Goal: Complete Application Form: Complete application form

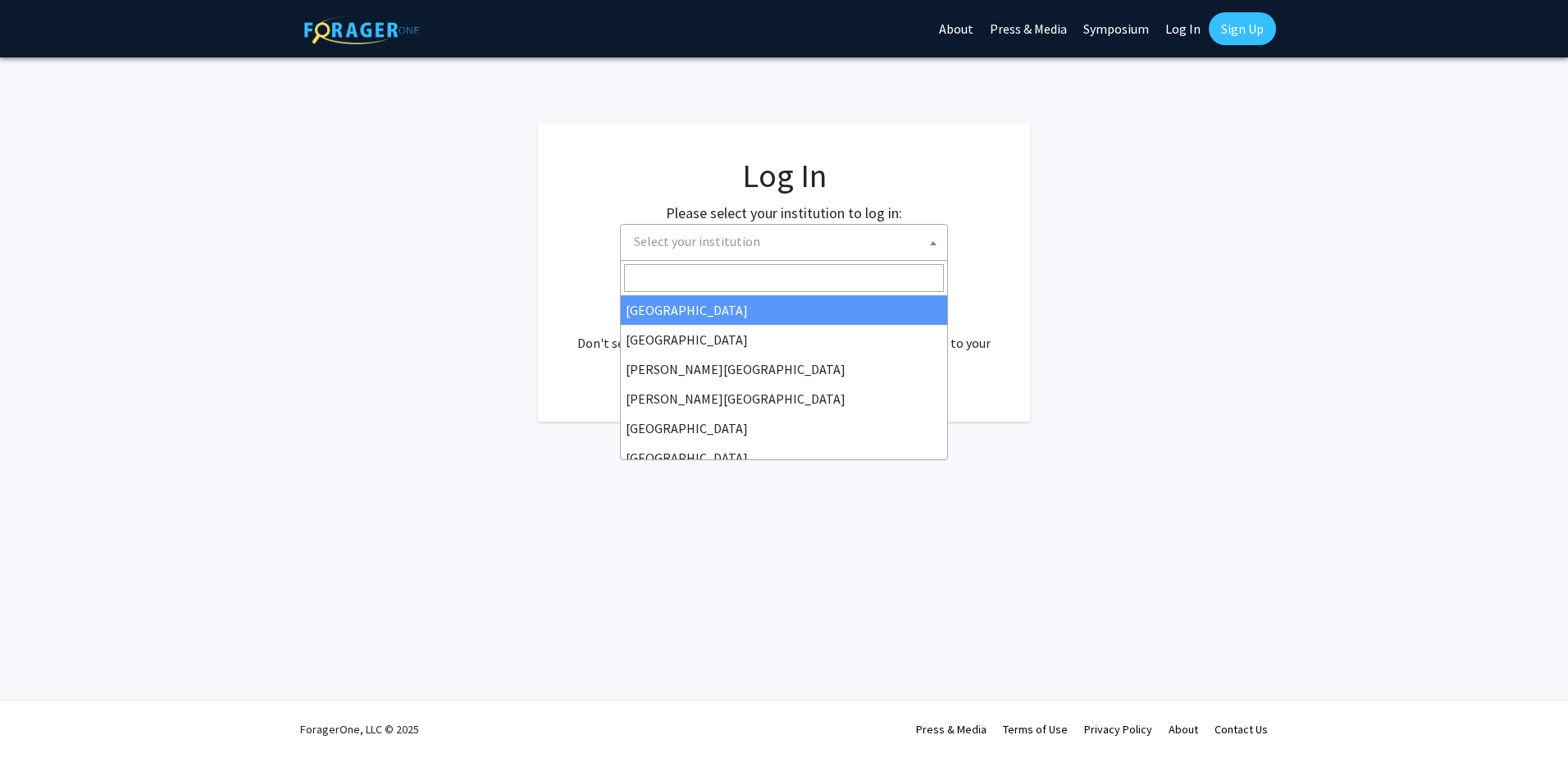
click at [777, 237] on span "Select your institution" at bounding box center [787, 241] width 320 height 34
select select "34"
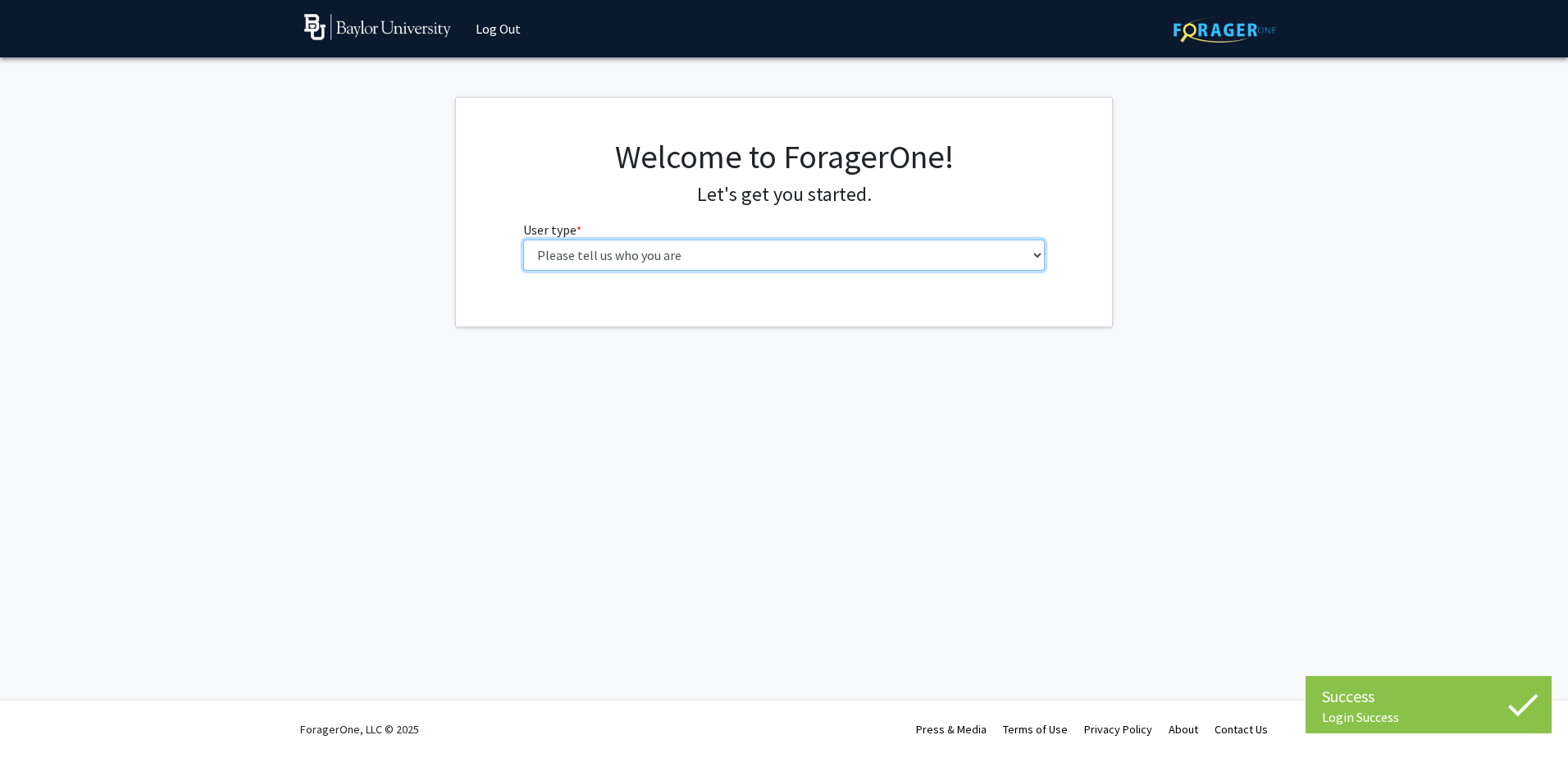
click at [626, 245] on select "Please tell us who you are Undergraduate Student Master's Student Doctoral Cand…" at bounding box center [784, 255] width 523 height 31
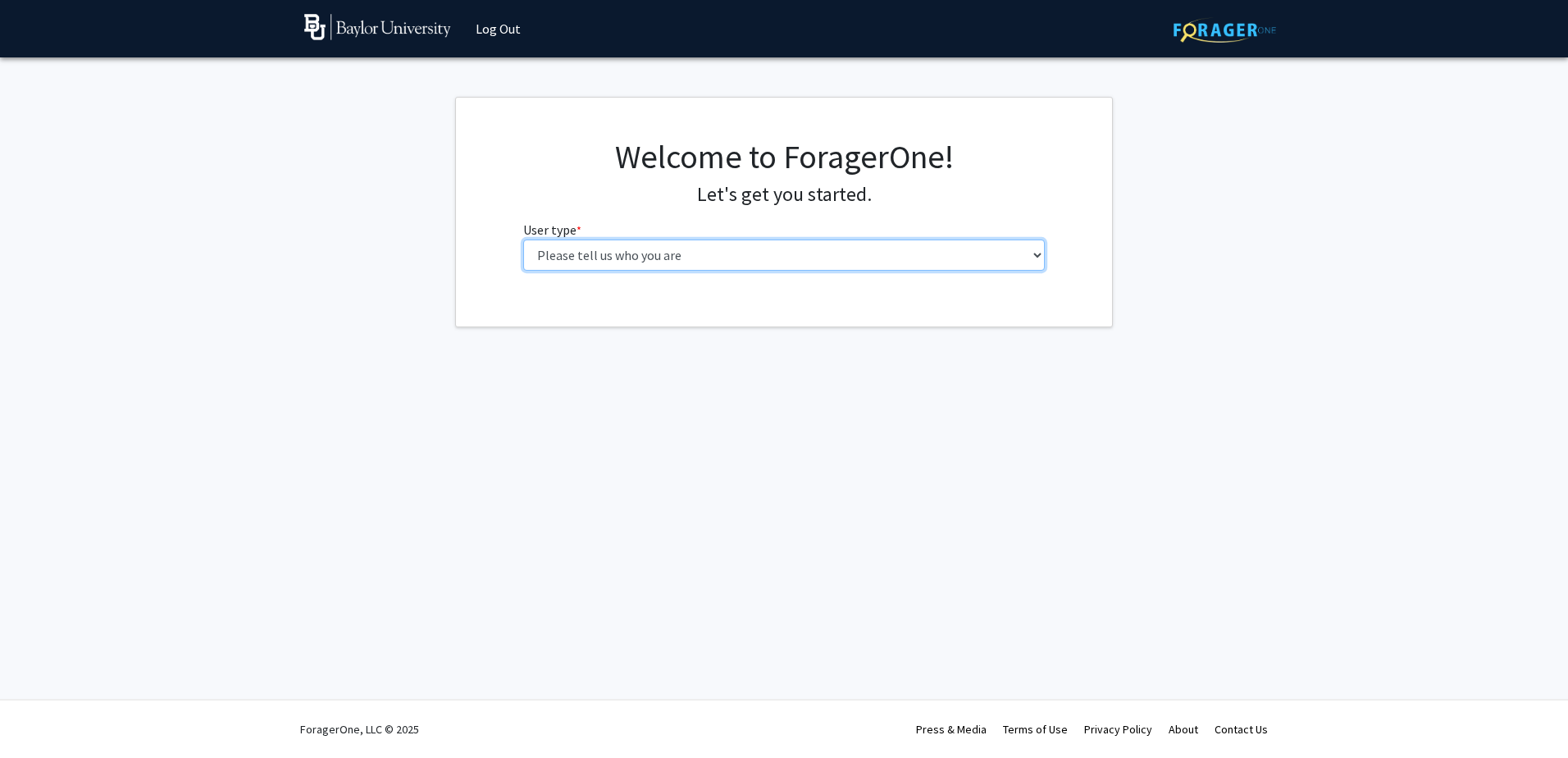
select select "1: undergrad"
click at [523, 240] on select "Please tell us who you are Undergraduate Student Master's Student Doctoral Cand…" at bounding box center [784, 255] width 523 height 31
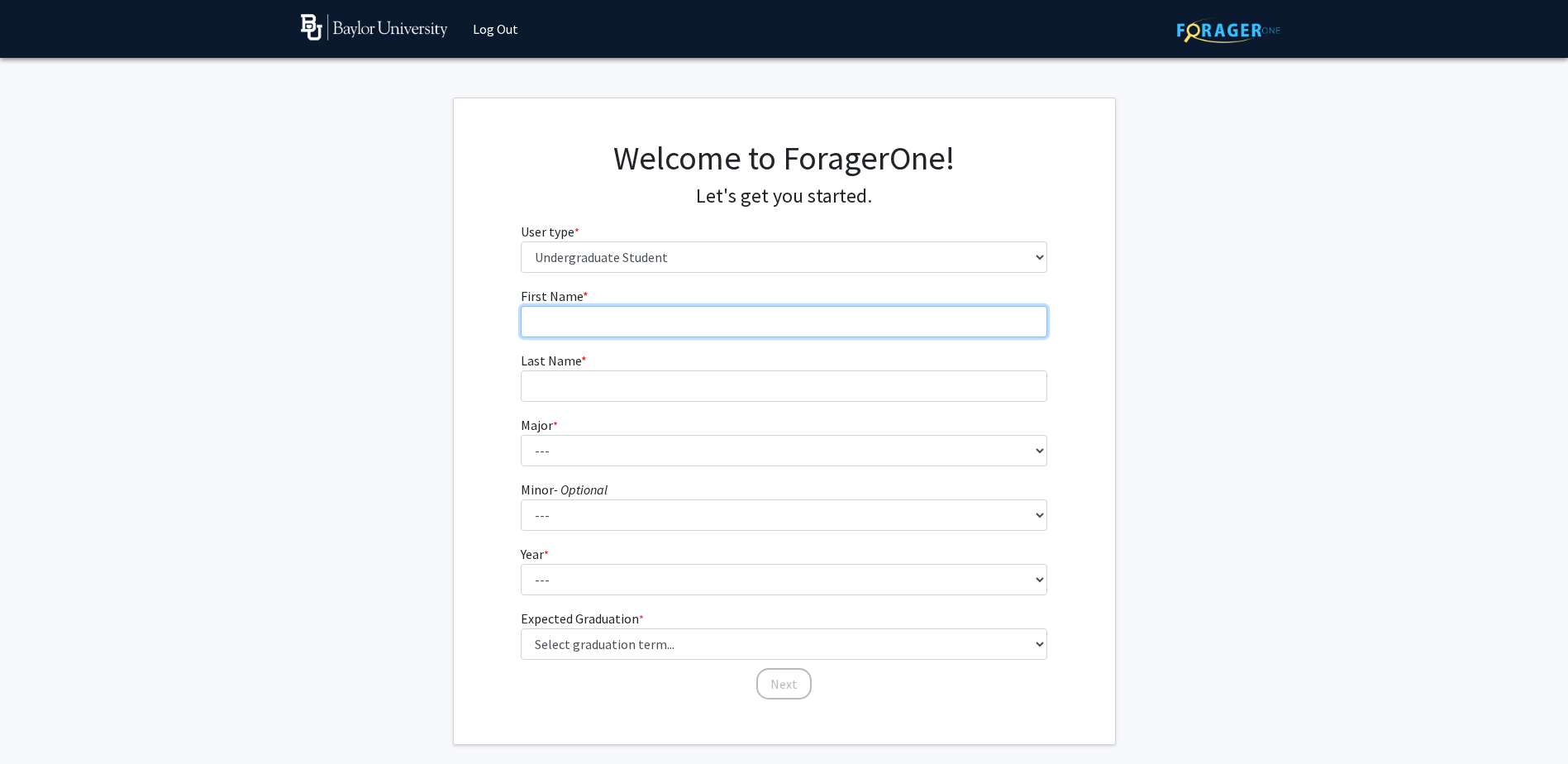
click at [839, 324] on input "First Name * required" at bounding box center [784, 322] width 527 height 31
click at [841, 324] on input "First Name * required" at bounding box center [784, 322] width 527 height 31
type input "[PERSON_NAME]"
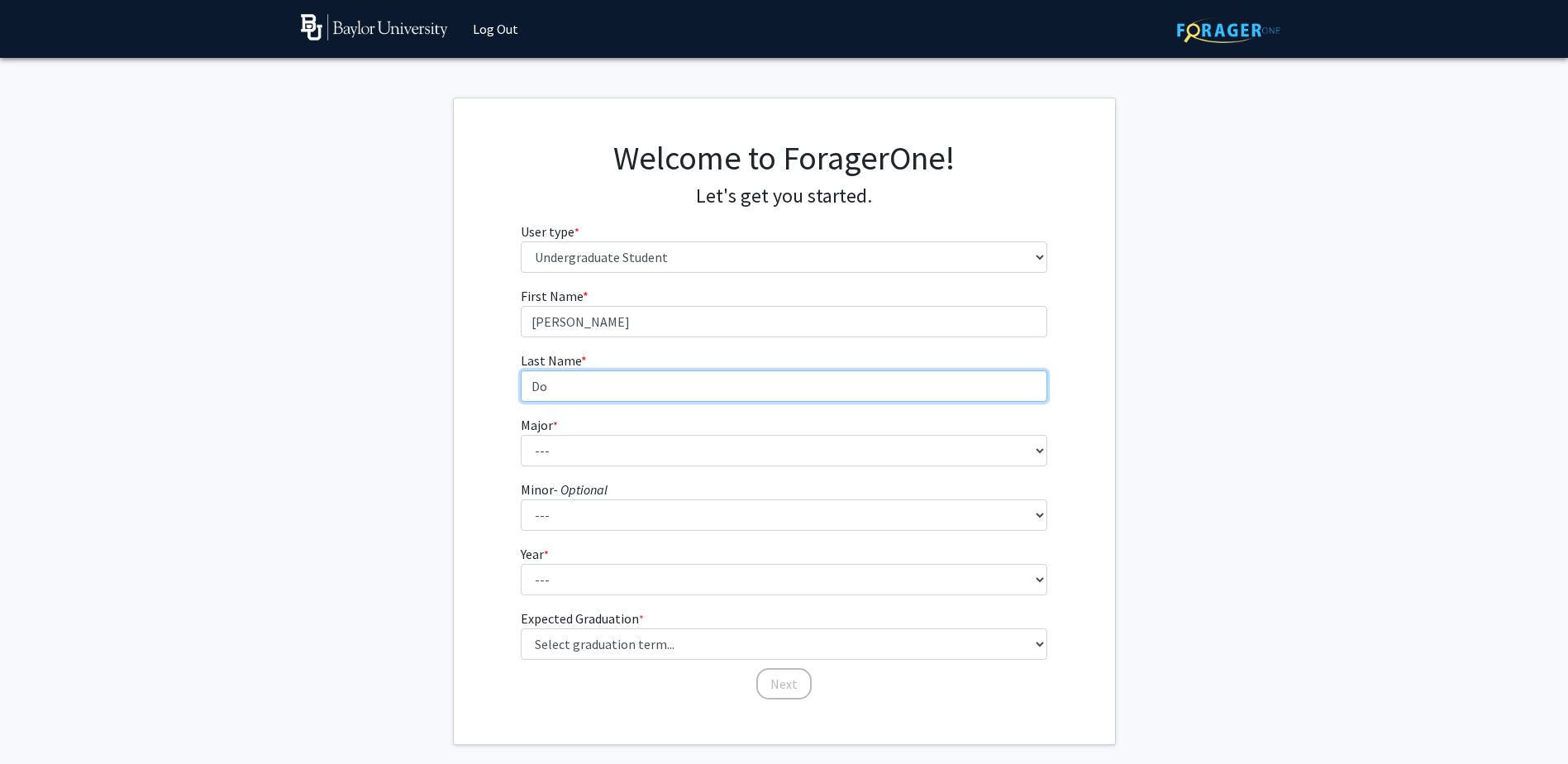
type input "Do"
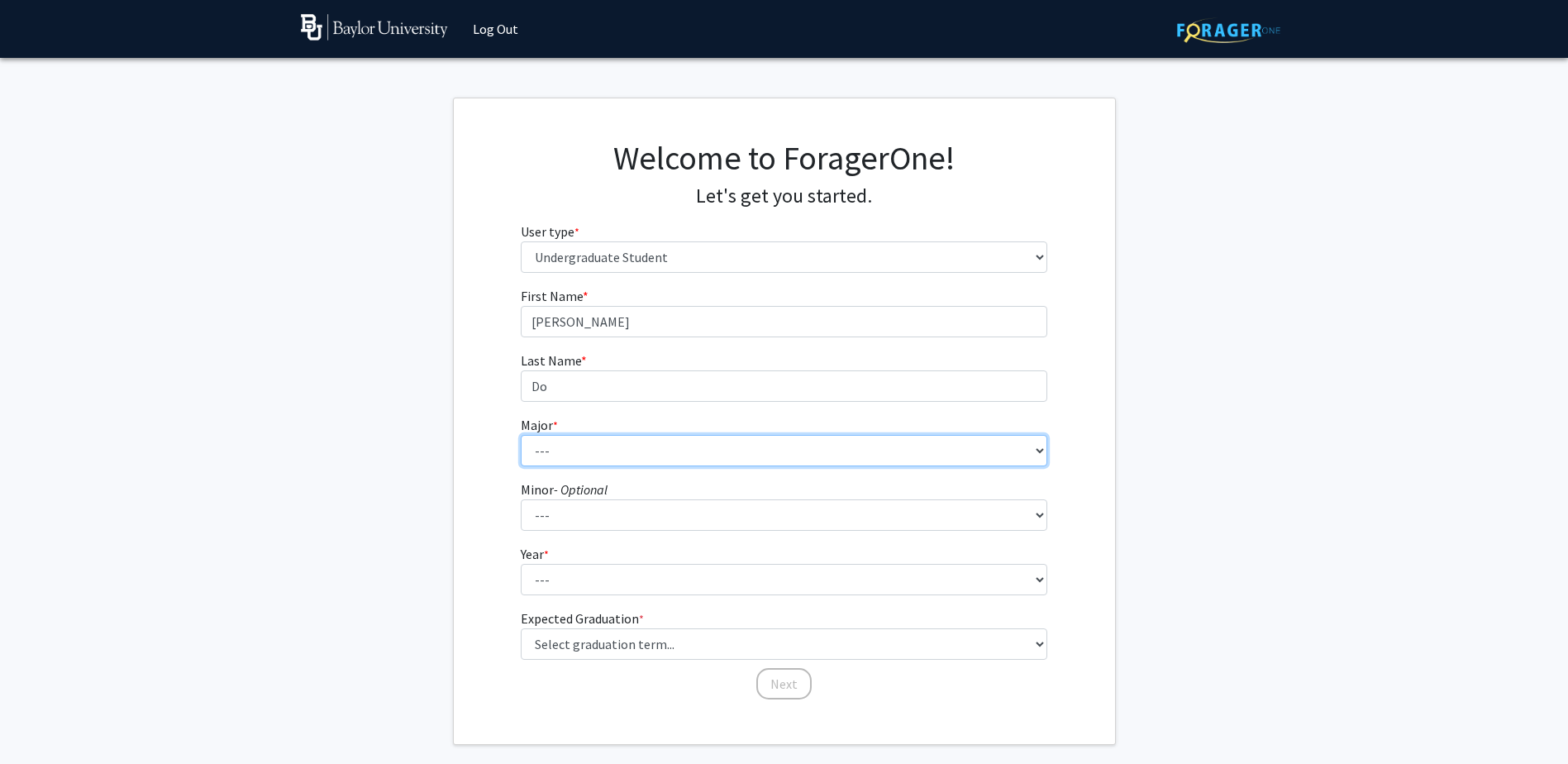
select select "14: 2679"
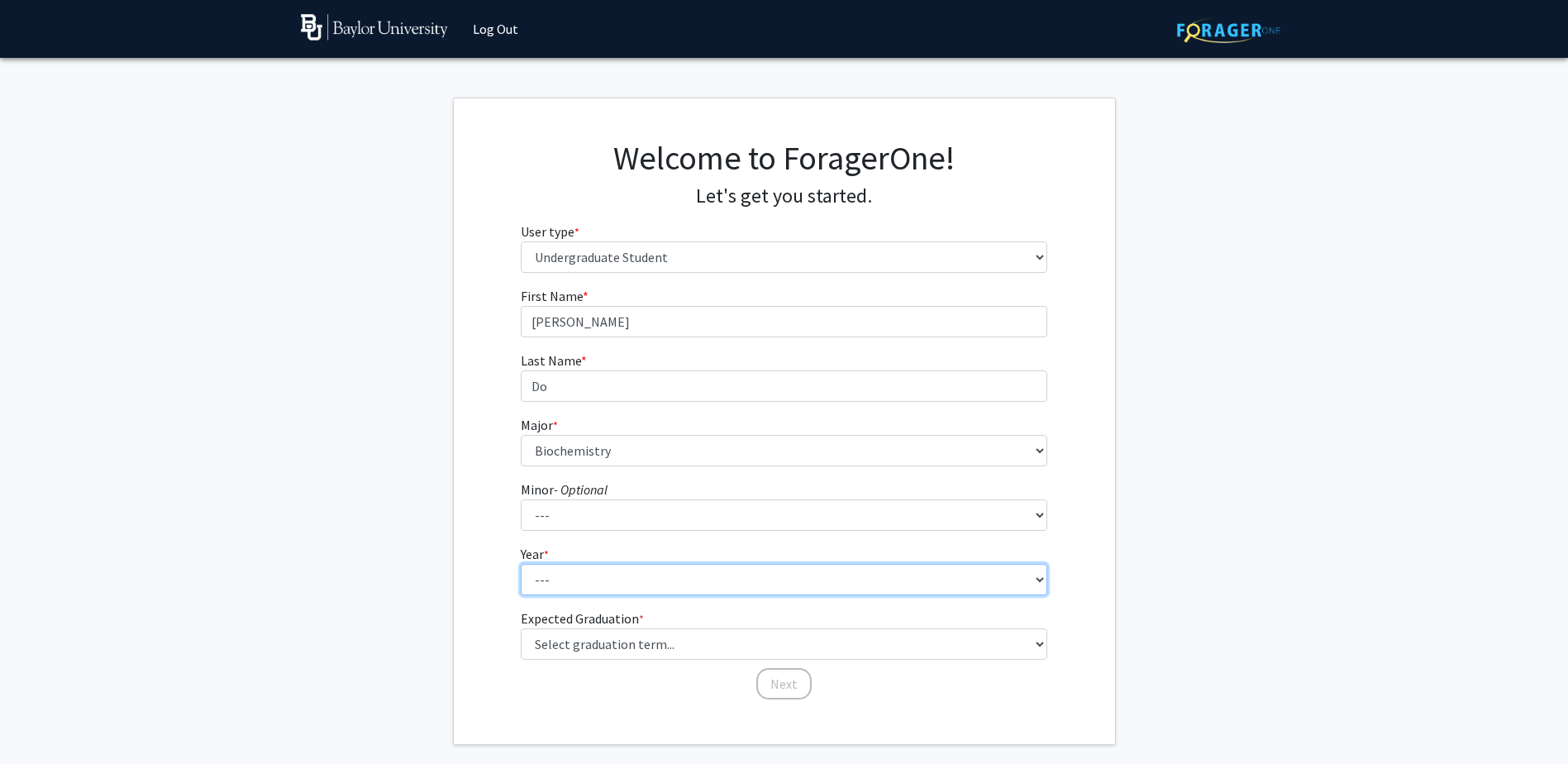
click at [687, 588] on select "--- First-year Sophomore Junior Senior Postbaccalaureate Certificate" at bounding box center [784, 580] width 527 height 31
select select "1: first-year"
click at [521, 564] on select "--- First-year Sophomore Junior Senior Postbaccalaureate Certificate" at bounding box center [784, 580] width 527 height 31
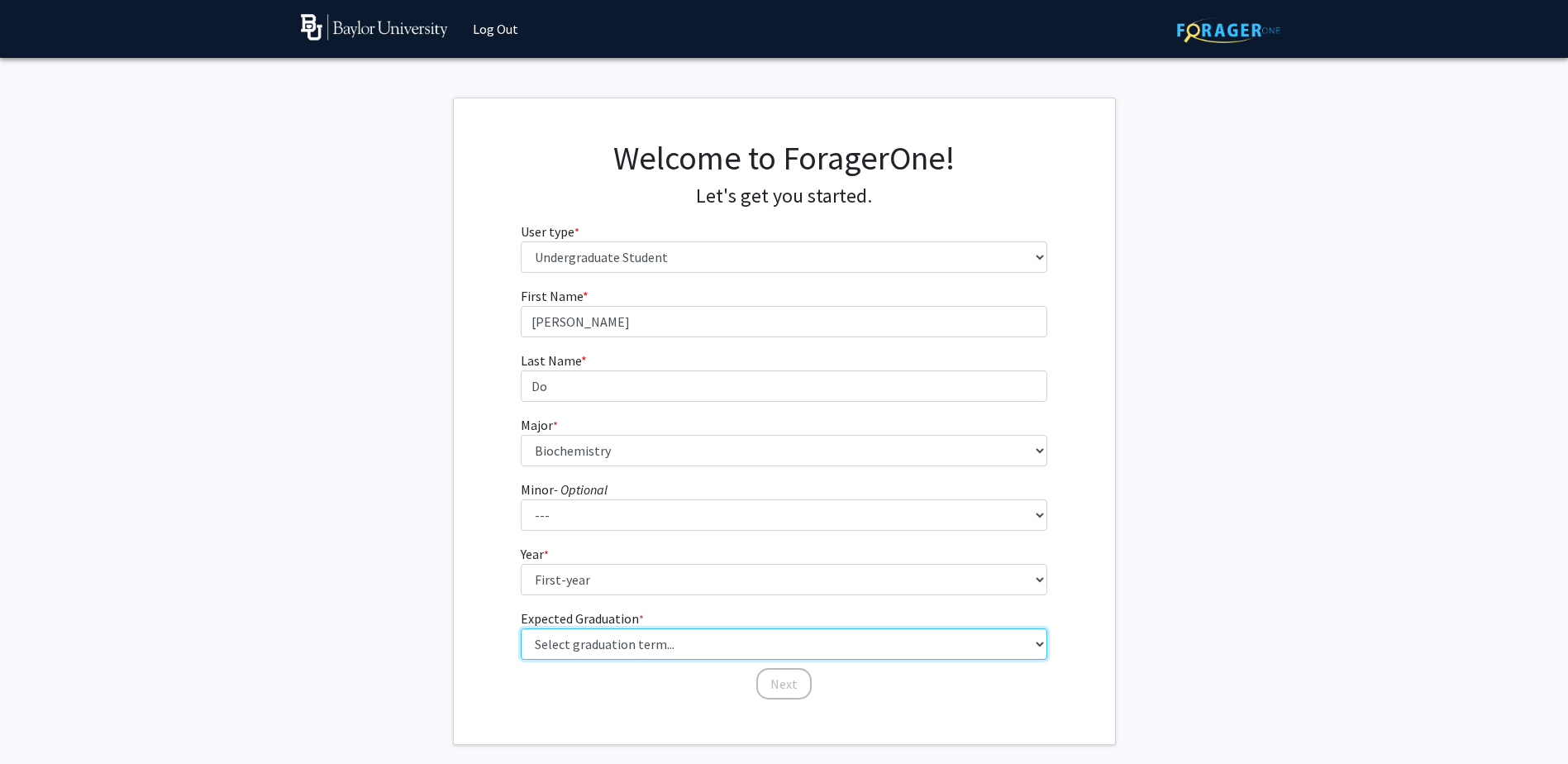
click at [665, 645] on select "Select graduation term... Spring 2025 Summer 2025 Fall 2025 Winter 2025 Spring …" at bounding box center [784, 644] width 527 height 31
select select "17: spring_2029"
click at [521, 629] on select "Select graduation term... Spring 2025 Summer 2025 Fall 2025 Winter 2025 Spring …" at bounding box center [784, 644] width 527 height 31
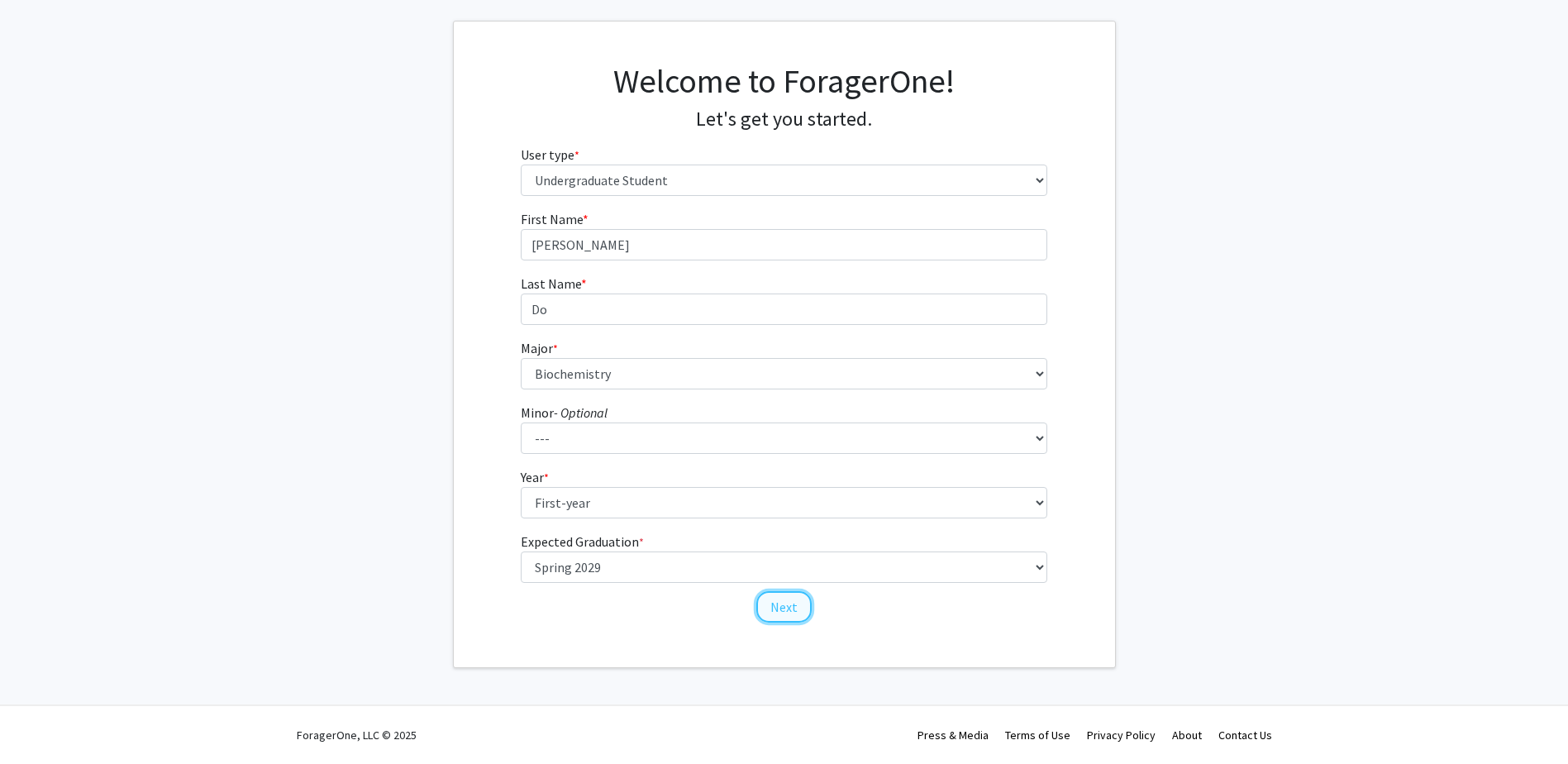
click at [768, 608] on button "Next" at bounding box center [784, 607] width 55 height 31
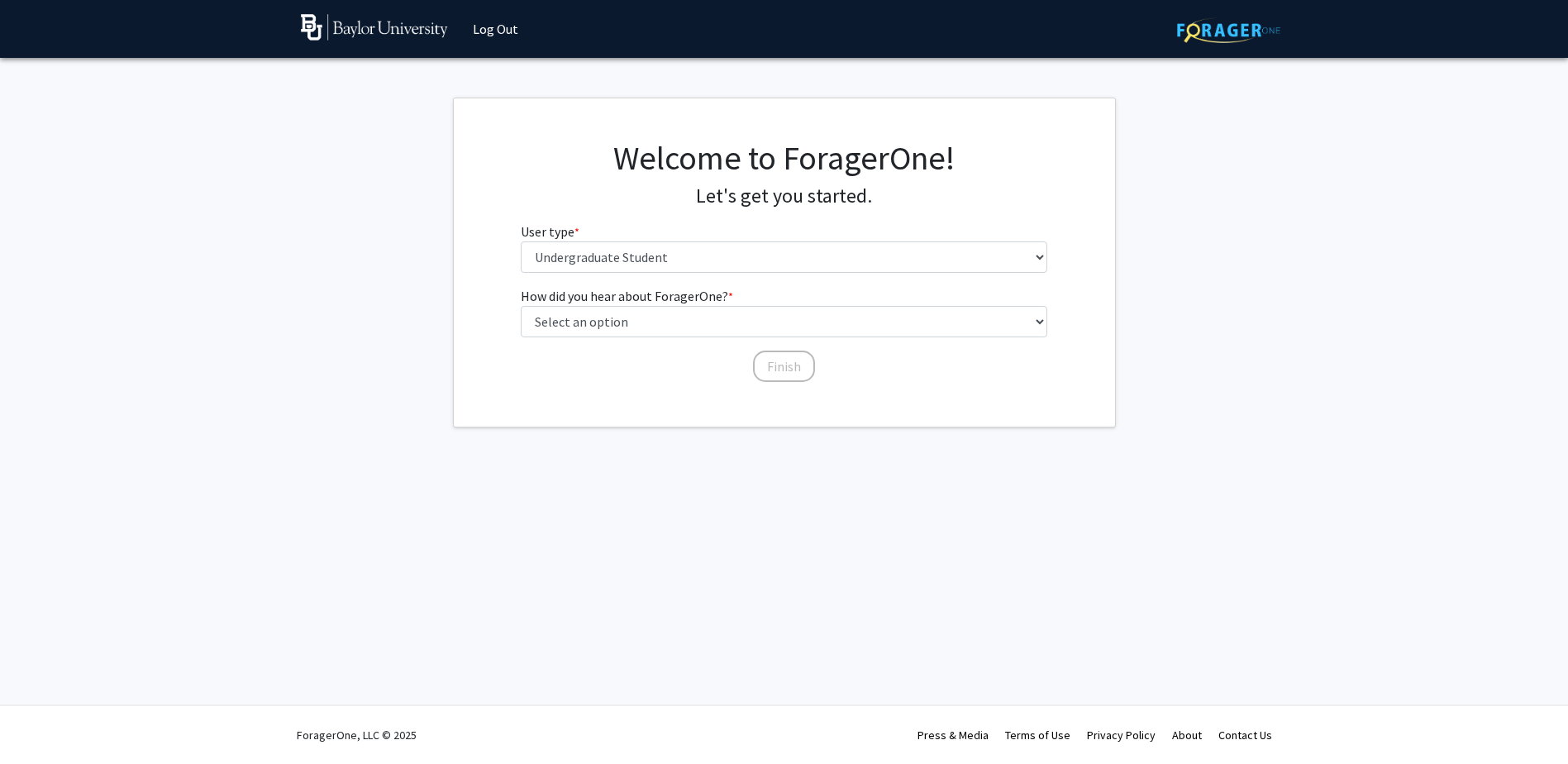
scroll to position [0, 0]
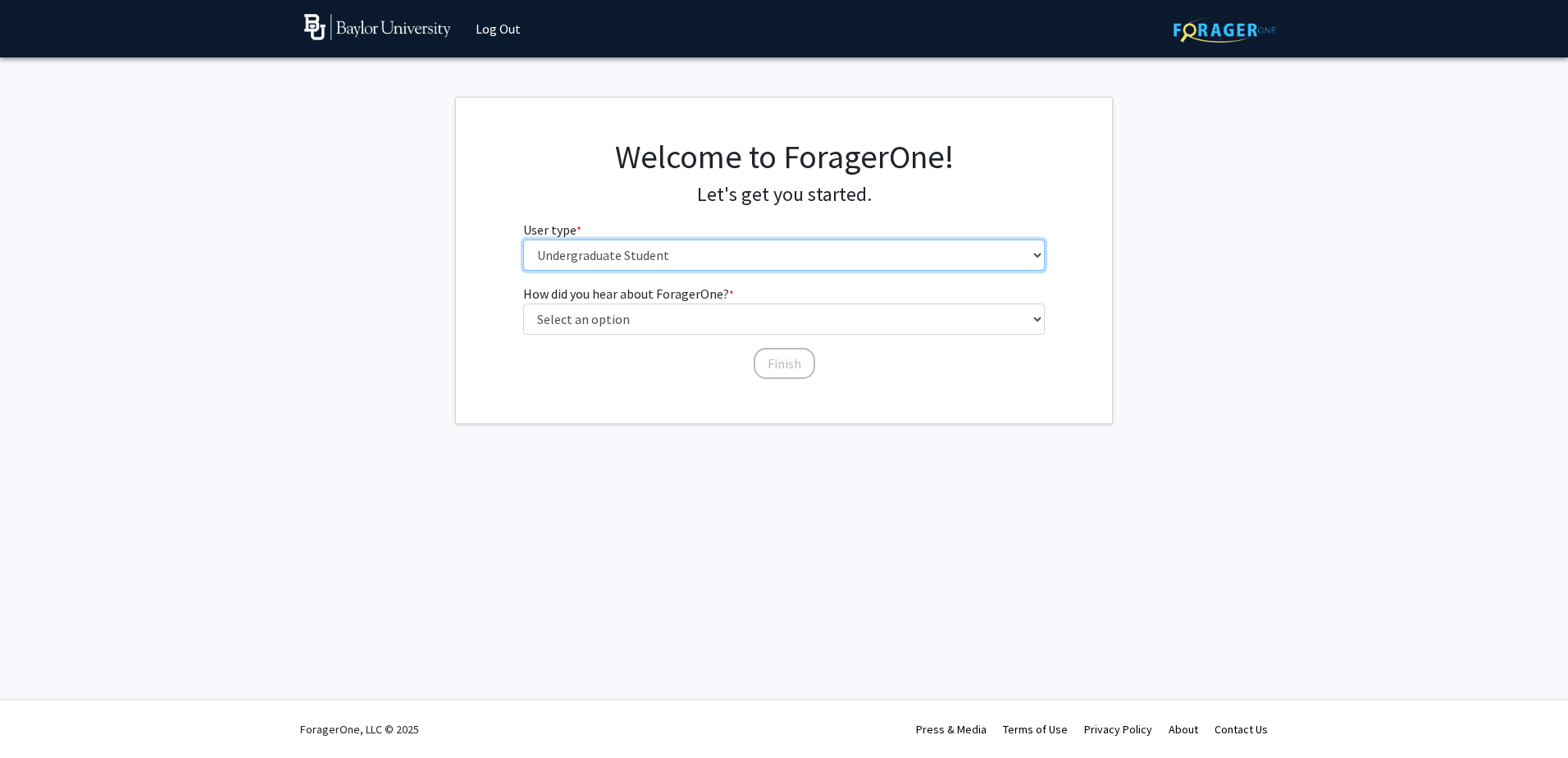
click at [755, 250] on select "Please tell us who you are Undergraduate Student Master's Student Doctoral Cand…" at bounding box center [784, 255] width 523 height 31
click at [523, 240] on select "Please tell us who you are Undergraduate Student Master's Student Doctoral Cand…" at bounding box center [784, 255] width 523 height 31
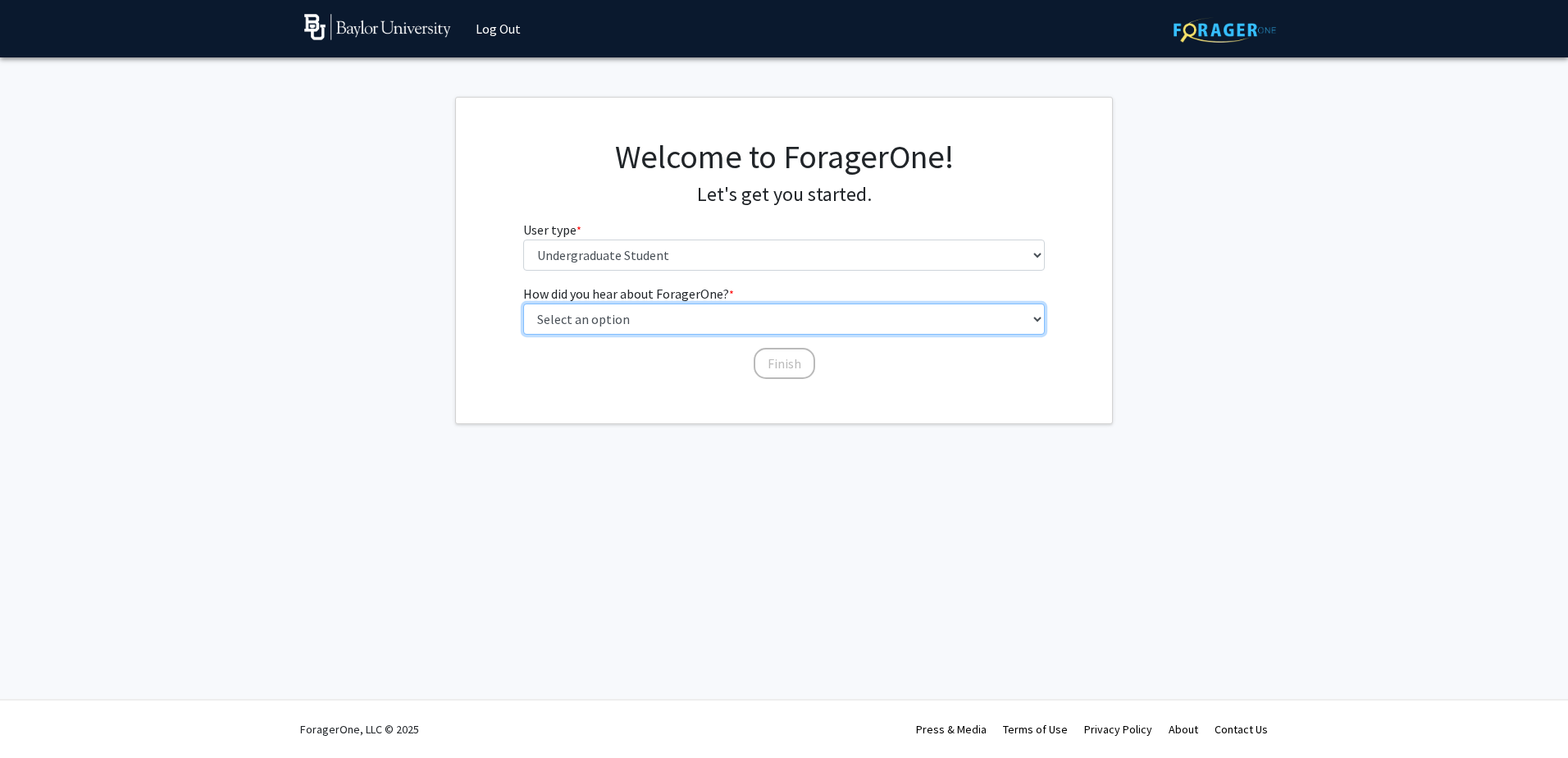
click at [729, 322] on select "Select an option Peer/student recommendation Faculty/staff recommendation Unive…" at bounding box center [784, 319] width 523 height 31
select select "4: university_email"
click at [523, 304] on select "Select an option Peer/student recommendation Faculty/staff recommendation Unive…" at bounding box center [784, 319] width 523 height 31
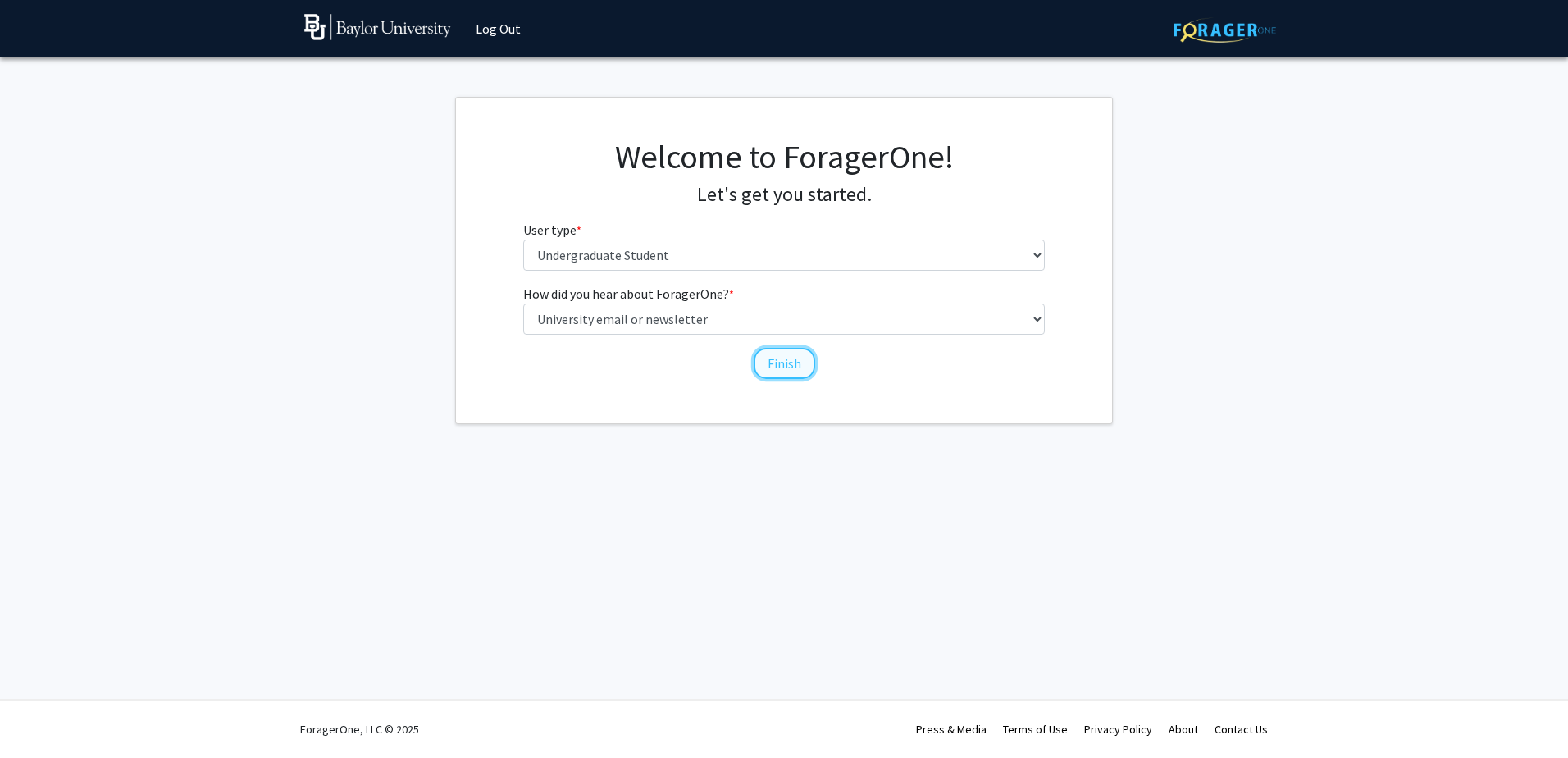
click at [786, 364] on button "Finish" at bounding box center [784, 363] width 61 height 31
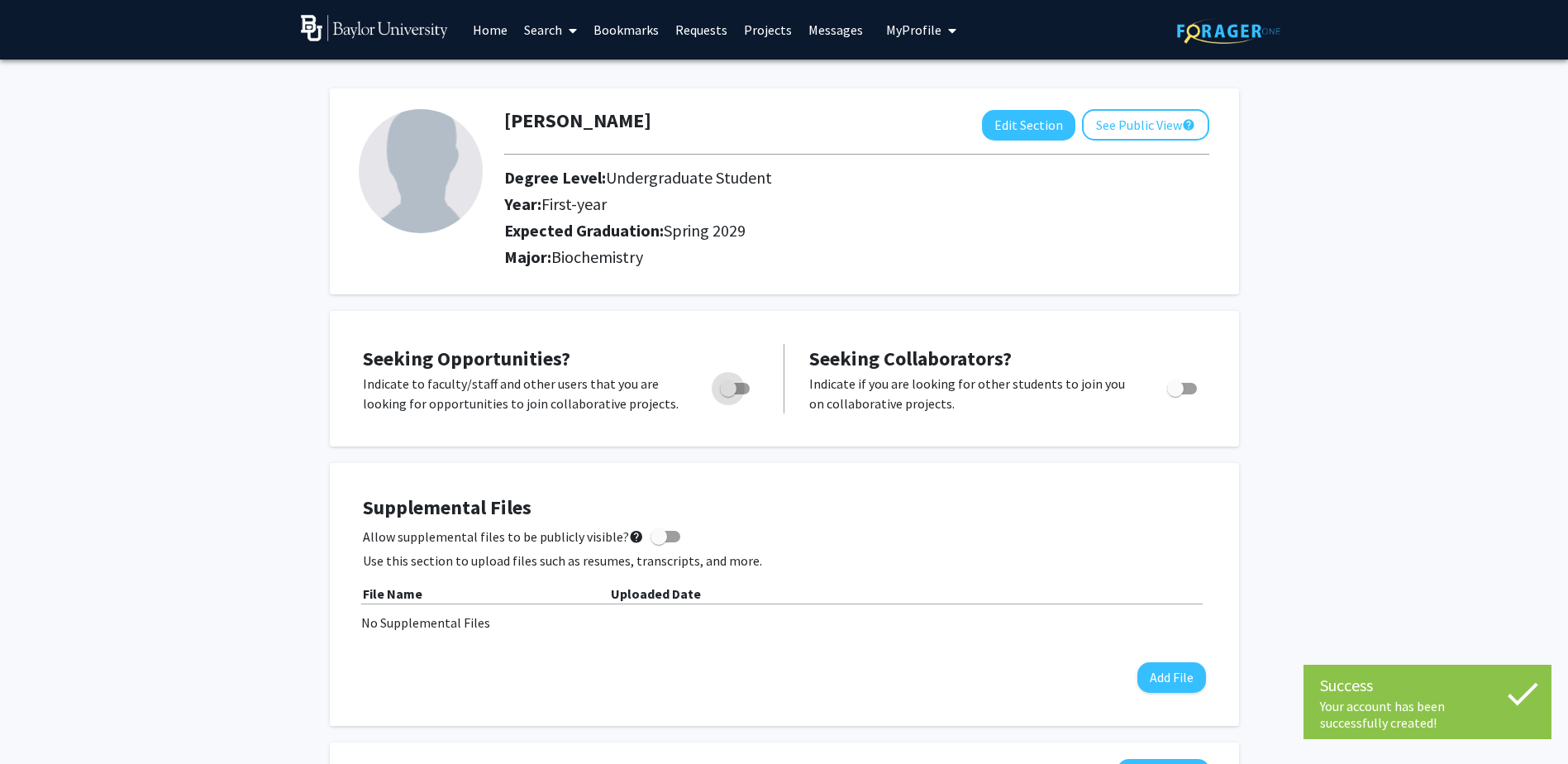
click at [743, 391] on span "Toggle" at bounding box center [735, 388] width 29 height 12
click at [728, 394] on input "Are you actively seeking opportunities?" at bounding box center [728, 394] width 1 height 1
checkbox input "true"
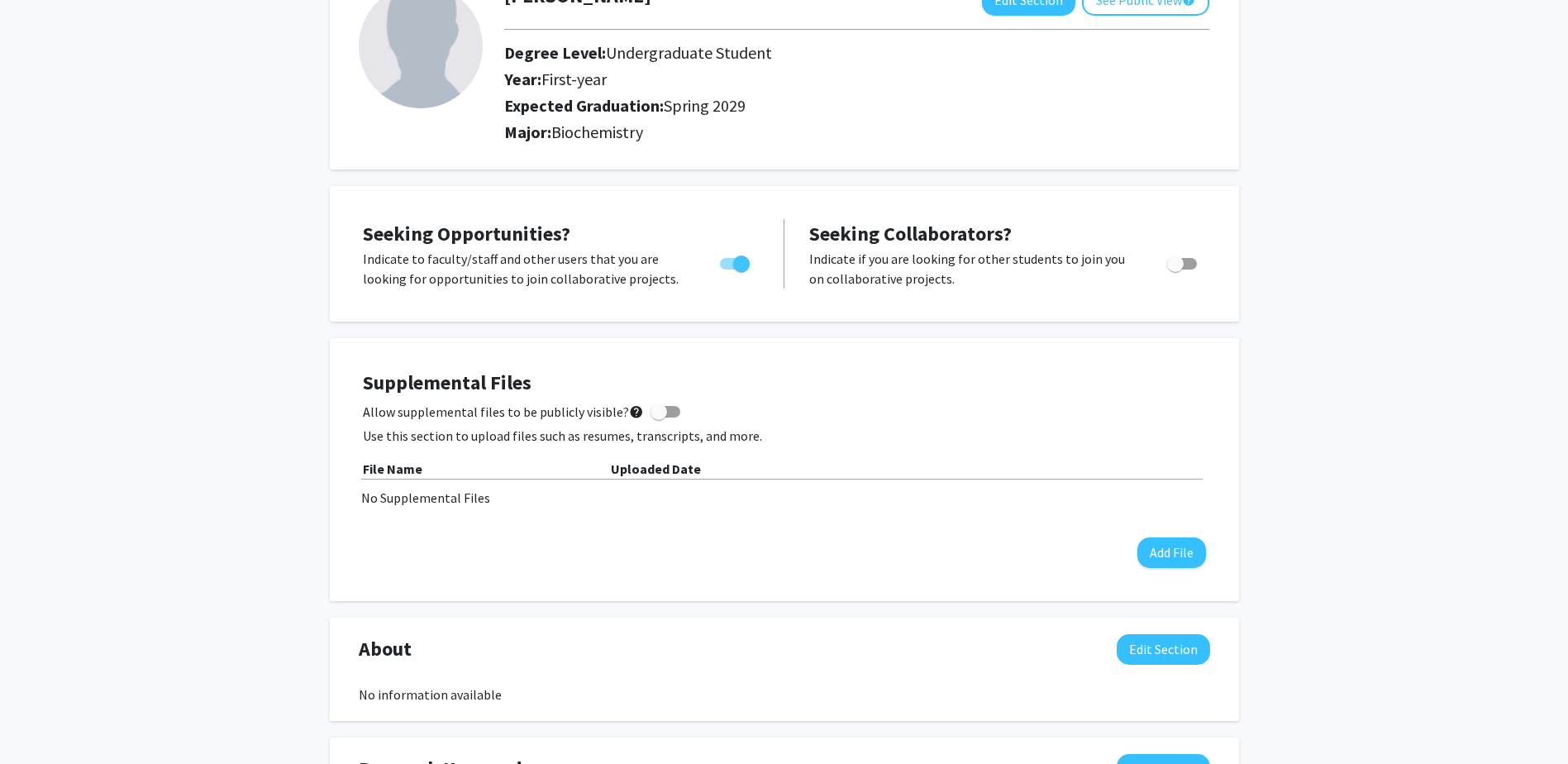
scroll to position [165, 0]
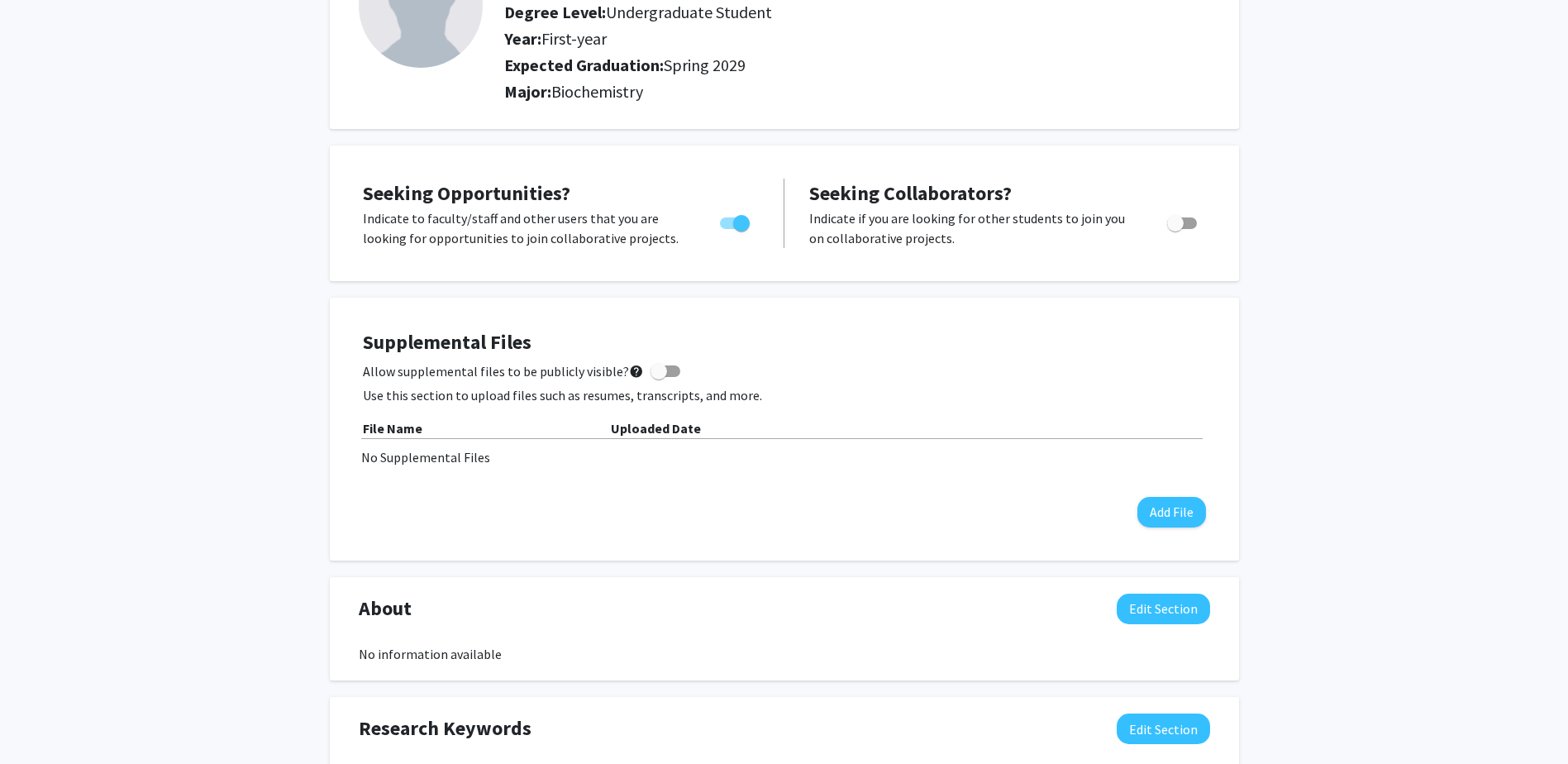
click at [664, 374] on span at bounding box center [665, 371] width 29 height 12
click at [659, 377] on input "Allow supplemental files to be publicly visible? help" at bounding box center [658, 377] width 1 height 1
checkbox input "true"
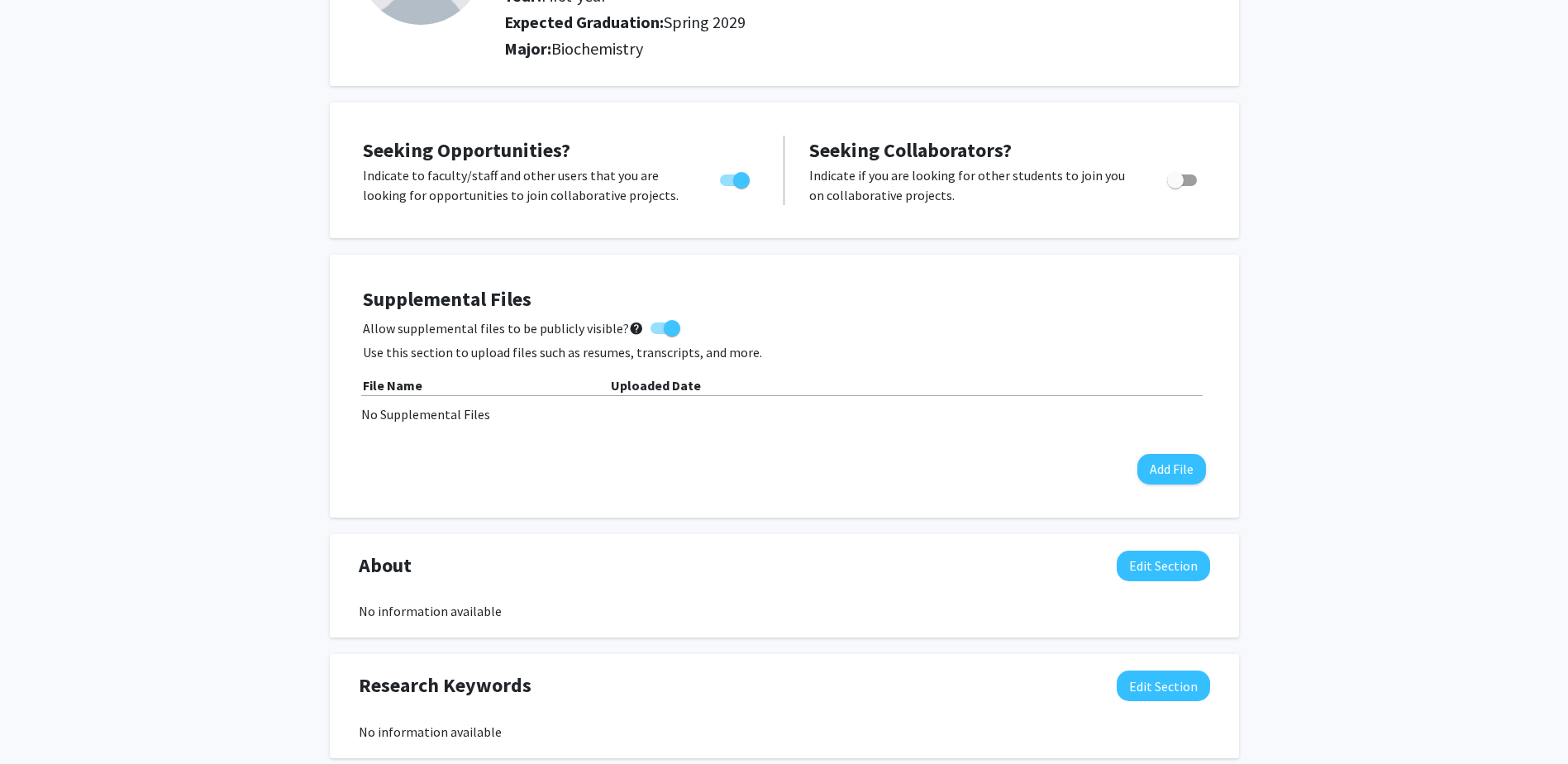
scroll to position [248, 0]
